Goal: Use online tool/utility

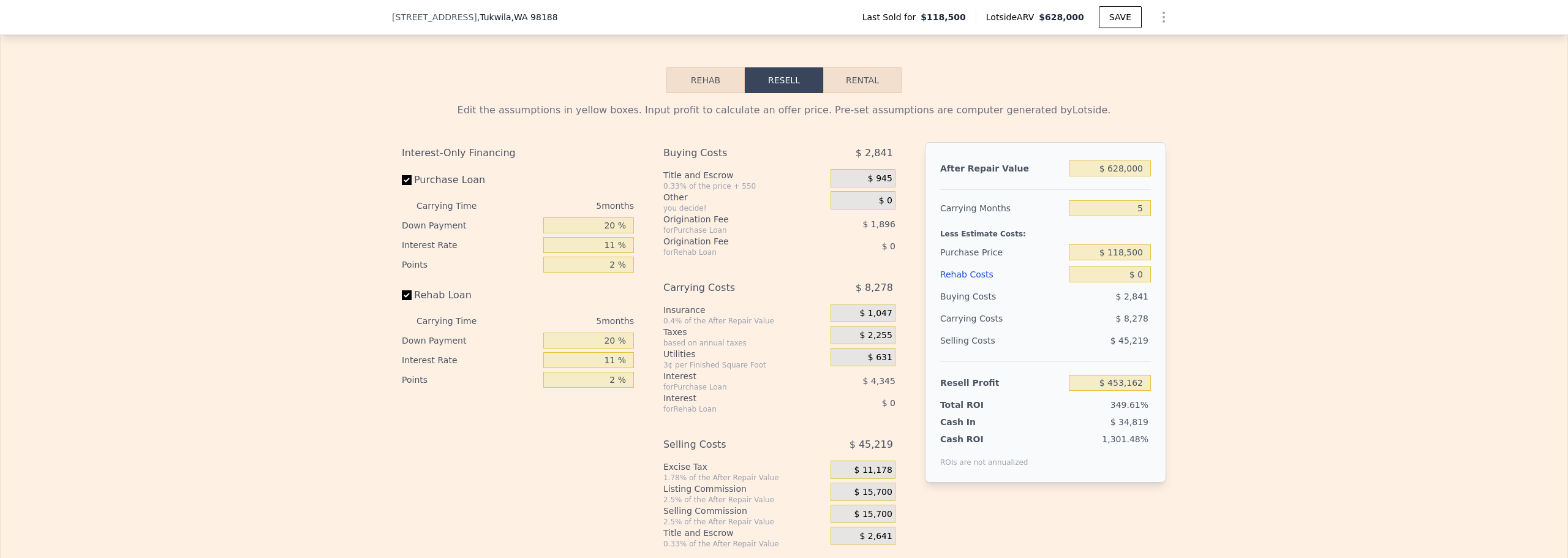
scroll to position [1772, 0]
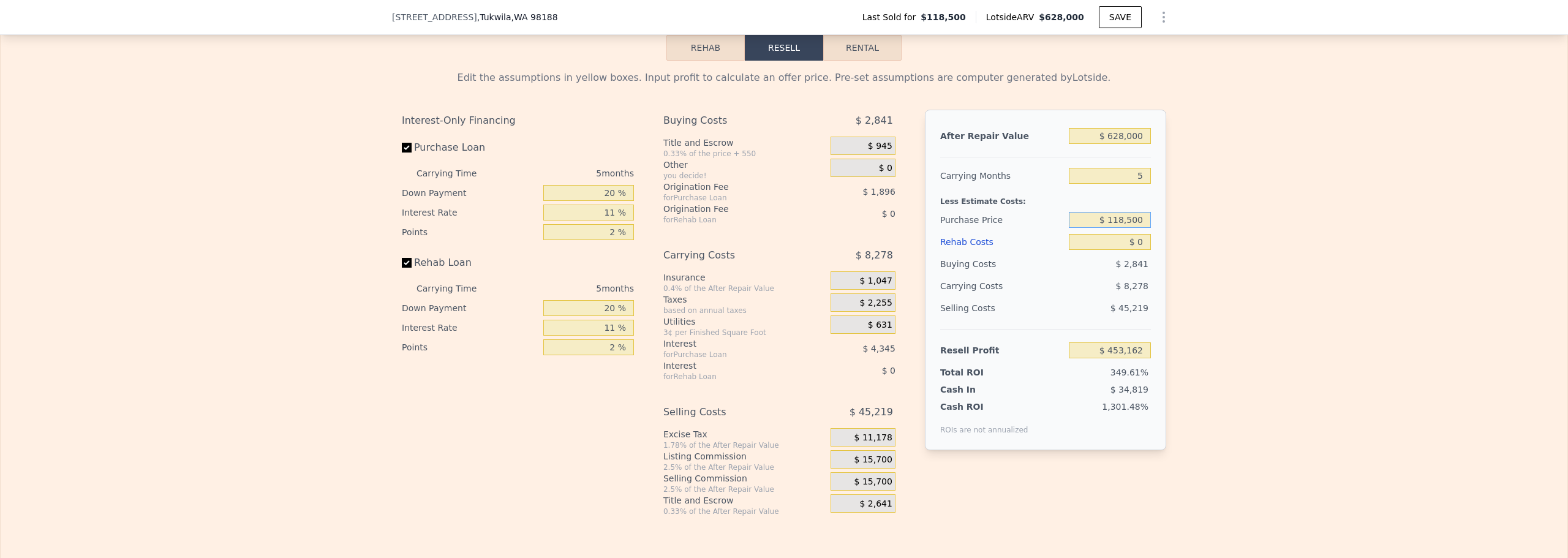
drag, startPoint x: 1099, startPoint y: 237, endPoint x: 1168, endPoint y: 237, distance: 69.0
click at [1168, 237] on div "Edit the assumptions in yellow boxes. Input profit to calculate an offer price.…" at bounding box center [784, 288] width 784 height 456
type input "$ 310,000"
click at [1109, 250] on input "$ 0" at bounding box center [1110, 241] width 82 height 16
type input "$ 250,941"
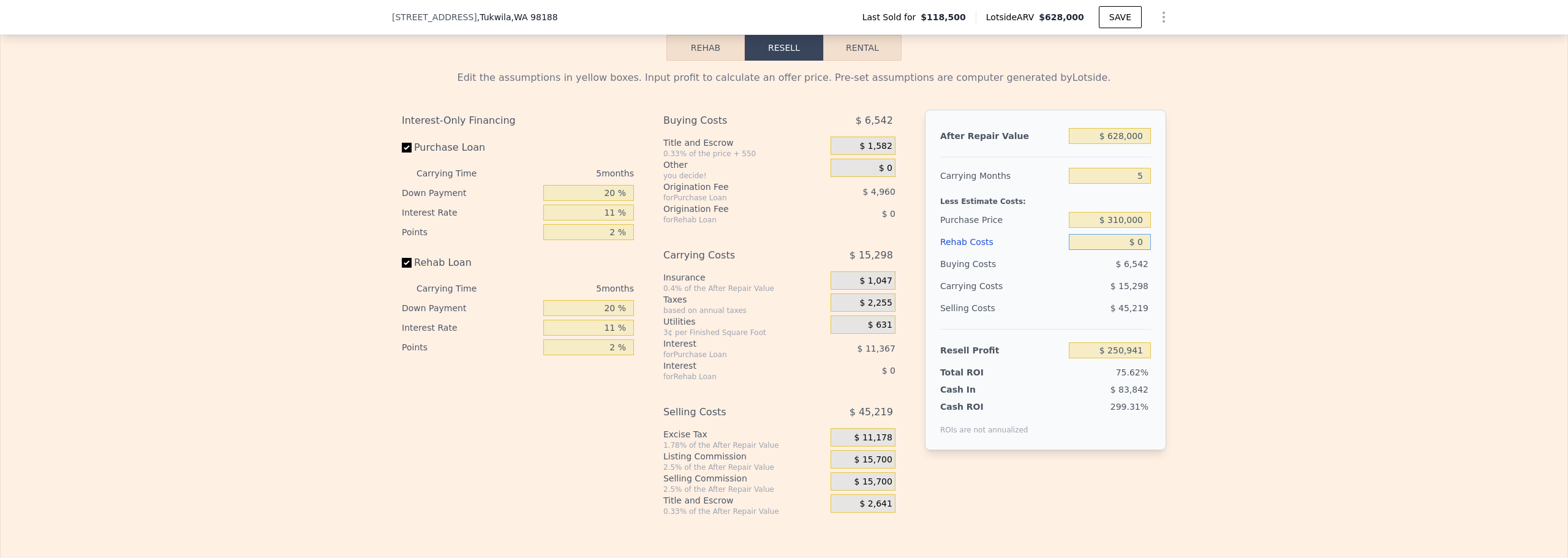
drag, startPoint x: 1118, startPoint y: 261, endPoint x: 1185, endPoint y: 261, distance: 67.0
click at [1185, 261] on div "Edit the assumptions in yellow boxes. Input profit to calculate an offer price.…" at bounding box center [784, 288] width 1567 height 456
type input "$ 7"
type input "$ 250,934"
type input "$ 75"
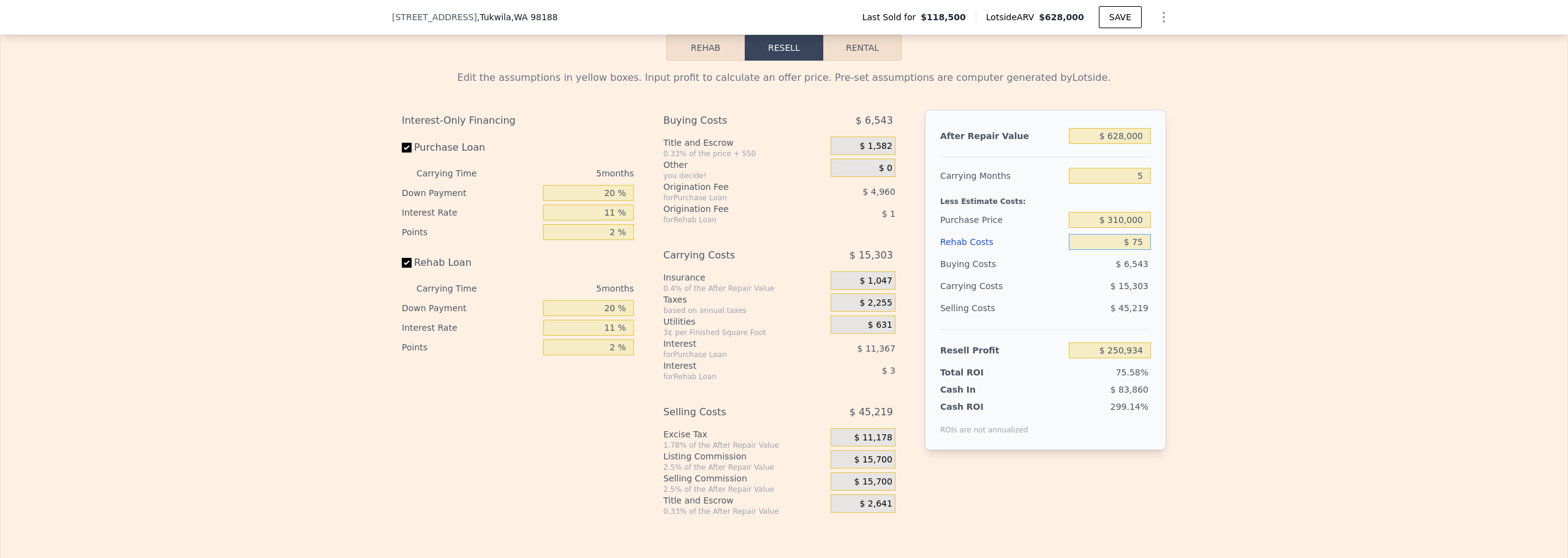
type input "$ 250,860"
type input "$ 750"
type input "$ 250,149"
type input "$ 7,500"
type input "$ 243,046"
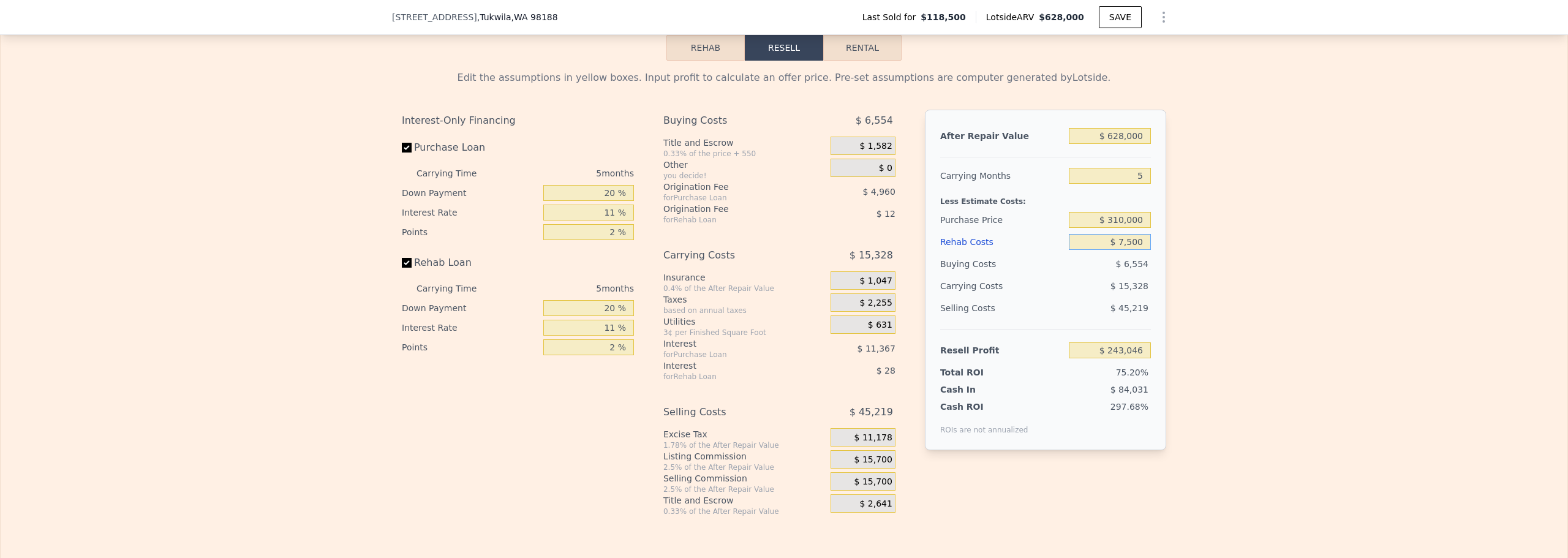
type input "$ 75,000"
type input "$ 171,991"
click at [1185, 261] on div "Edit the assumptions in yellow boxes. Input profit to calculate an offer price.…" at bounding box center [784, 288] width 1567 height 456
drag, startPoint x: 1093, startPoint y: 260, endPoint x: 1187, endPoint y: 261, distance: 94.0
click at [1187, 260] on div "Edit the assumptions in yellow boxes. Input profit to calculate an offer price.…" at bounding box center [784, 288] width 1567 height 456
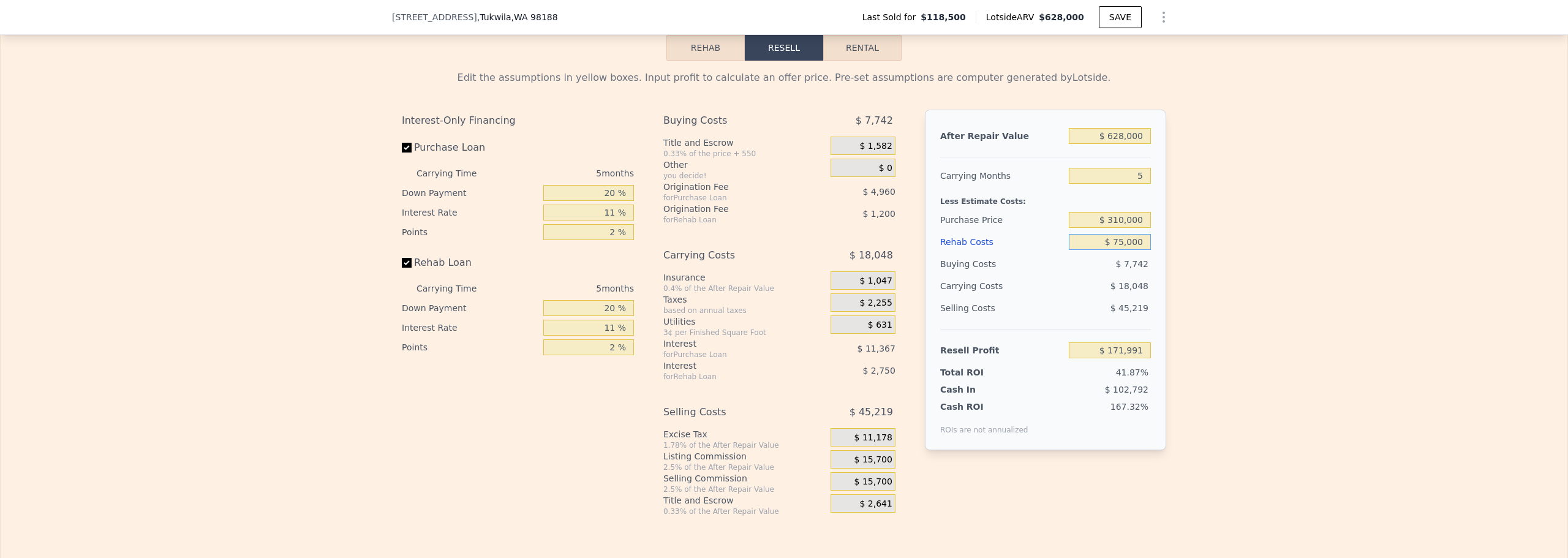
type input "$ 1"
type input "$ 250,940"
type input "$ 10"
type input "$ 250,931"
type input "$ 100"
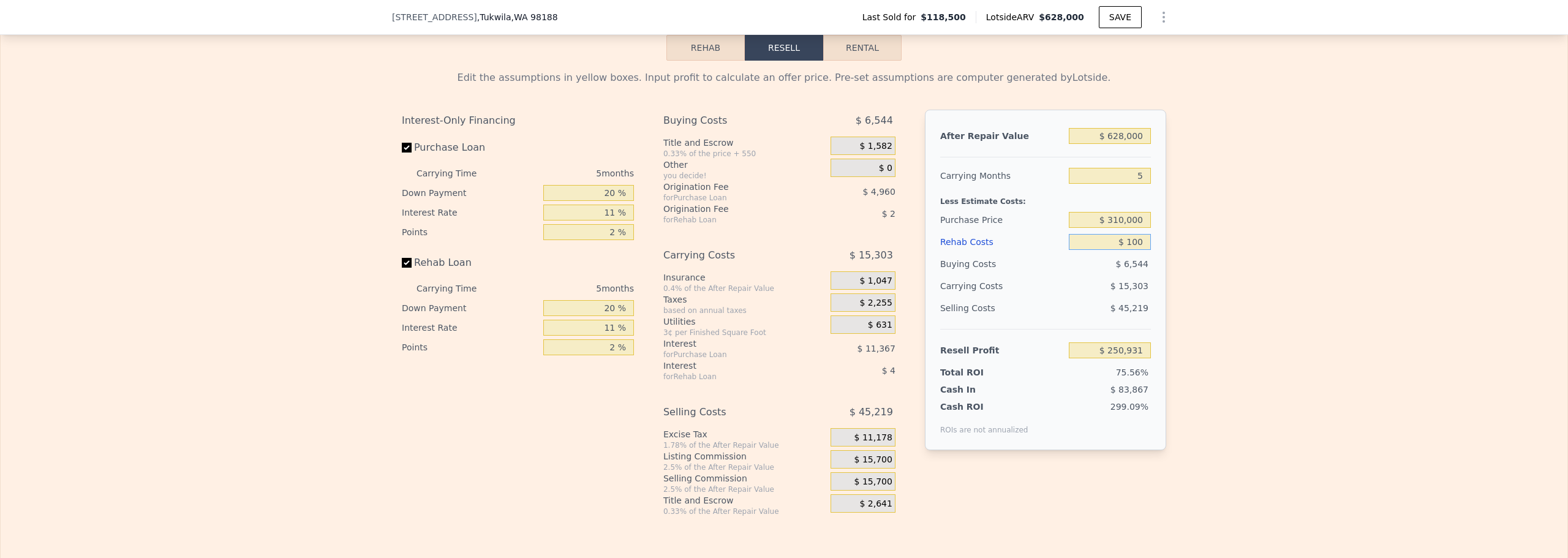
type input "$ 250,834"
type input "$ 1,000"
type input "$ 249,890"
type input "$ 10,000"
type input "$ 240,416"
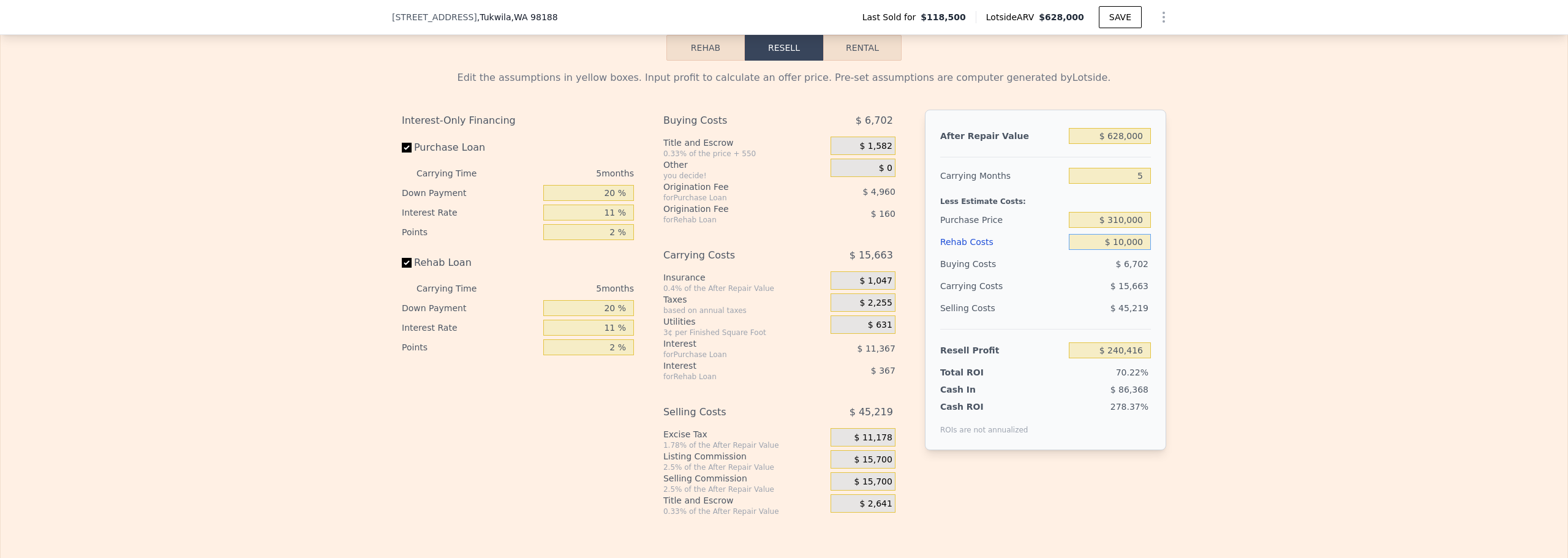
type input "$ 100,000"
type input "$ 145,676"
type input "$ 100,000"
click at [1187, 262] on div "Edit the assumptions in yellow boxes. Input profit to calculate an offer price.…" at bounding box center [784, 288] width 1567 height 456
